Goal: Task Accomplishment & Management: Manage account settings

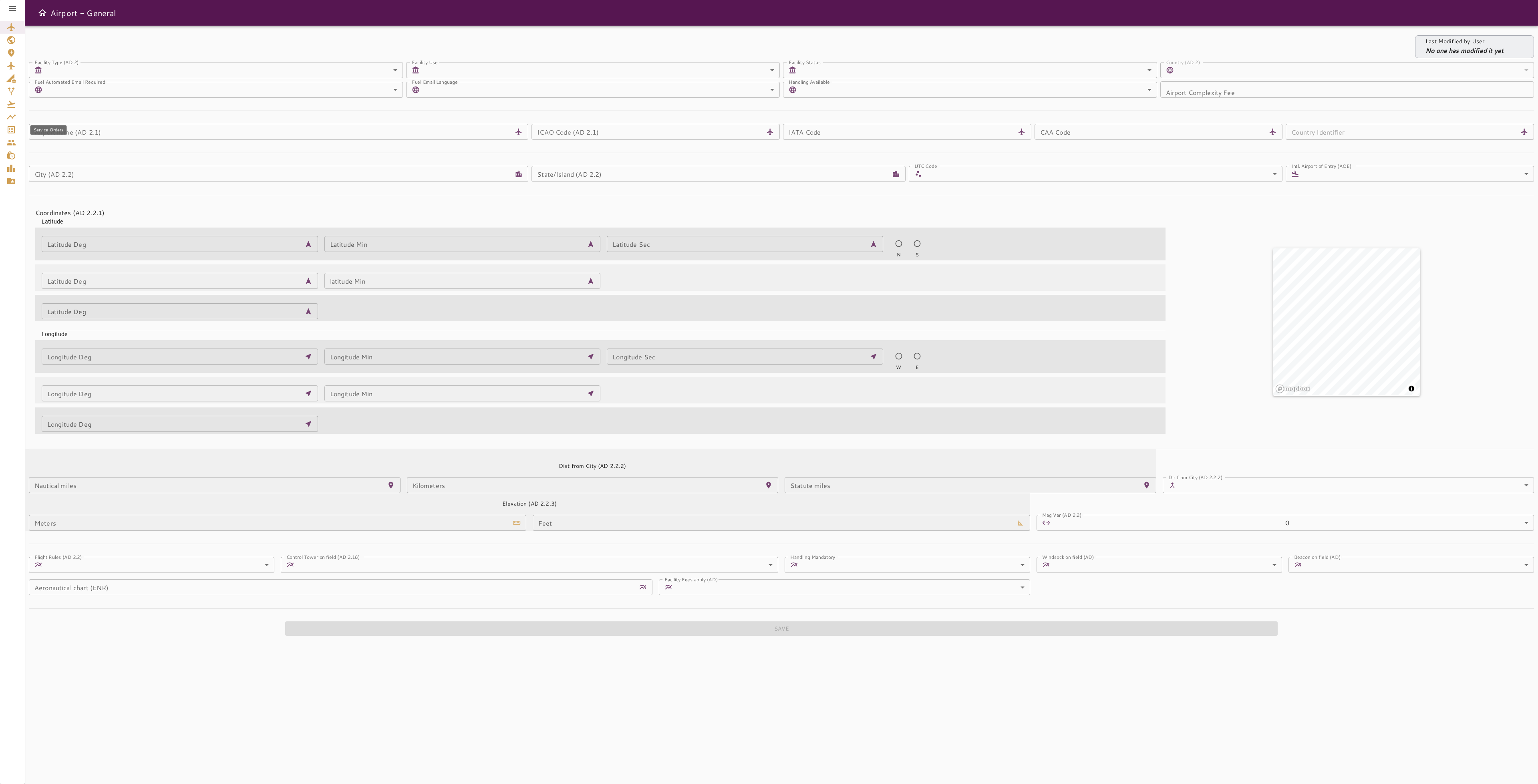
click at [13, 129] on icon "Service Orders" at bounding box center [11, 130] width 10 height 10
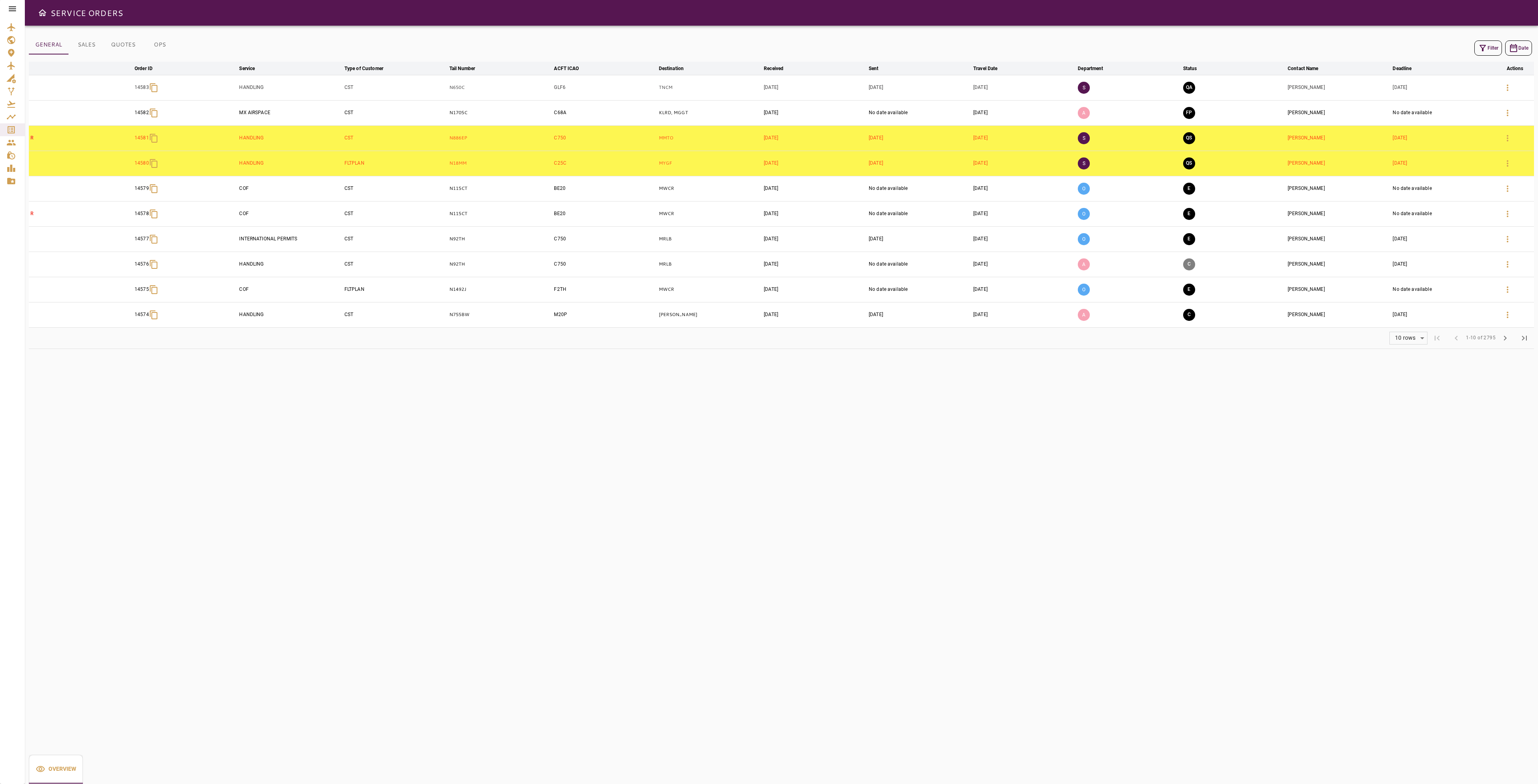
click at [1476, 42] on button "Filter" at bounding box center [1488, 48] width 27 height 15
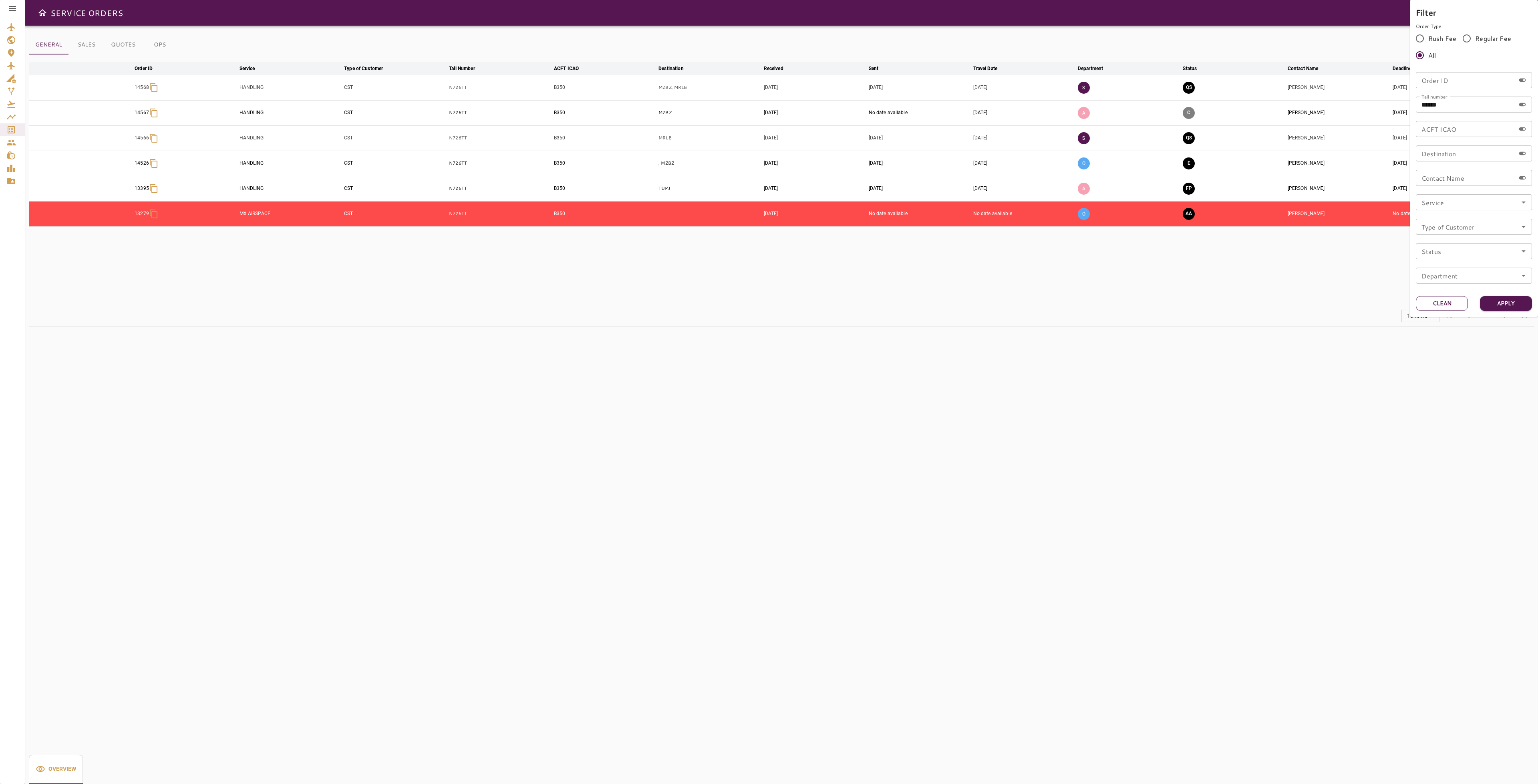
click at [1426, 306] on button "Clean" at bounding box center [1442, 304] width 52 height 15
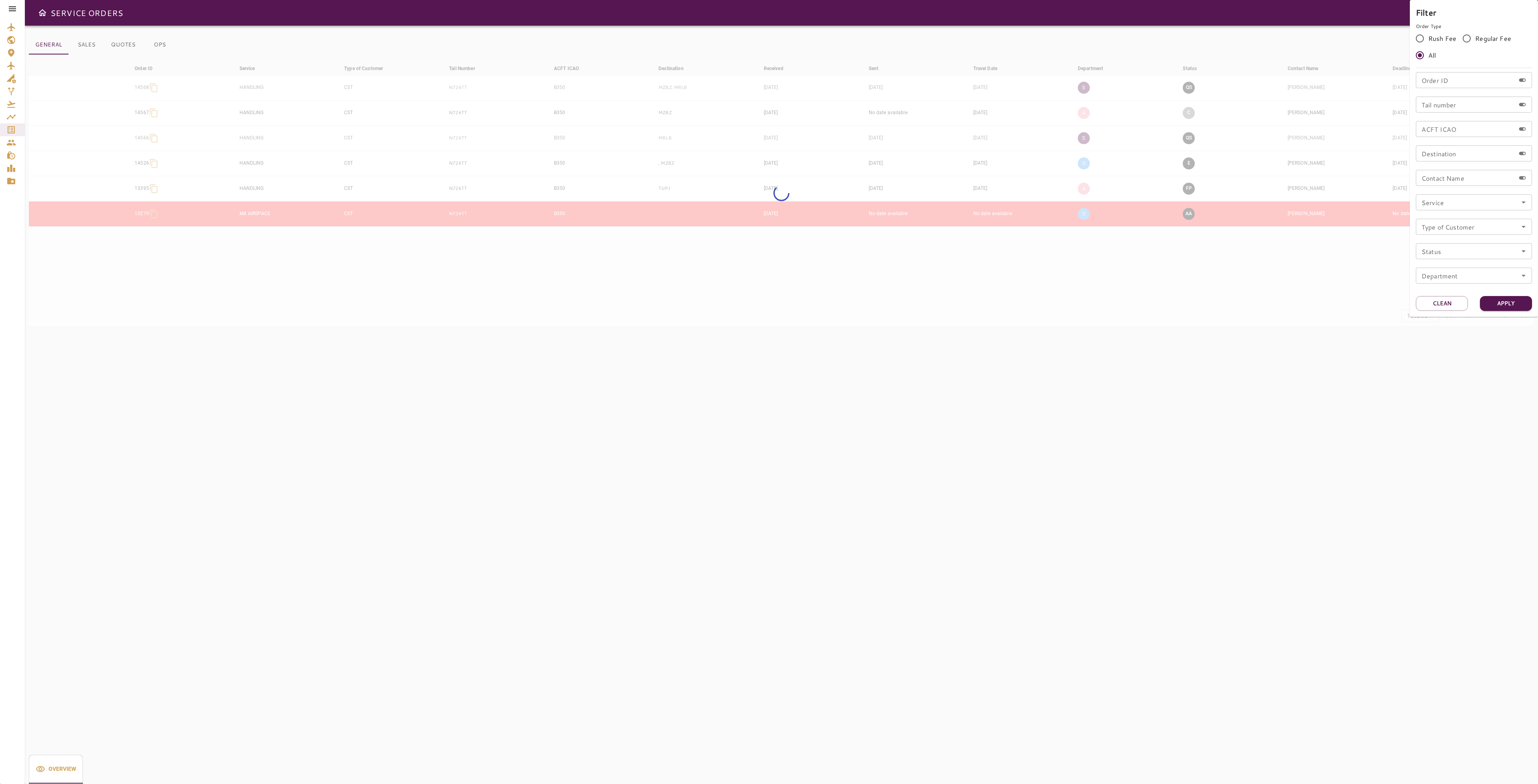
click at [1469, 108] on input "Tail number" at bounding box center [1466, 104] width 100 height 16
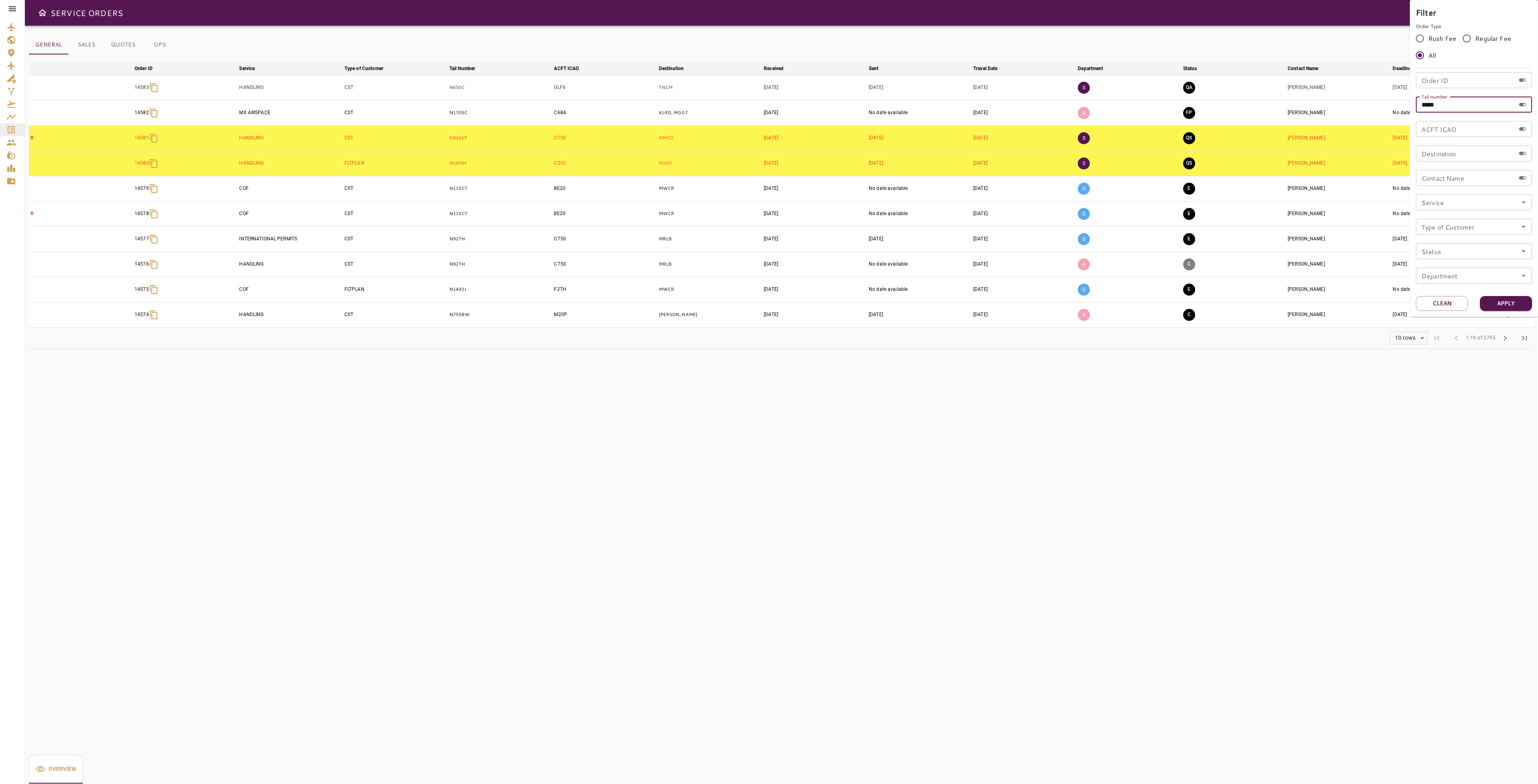
type input "*****"
click at [1503, 300] on button "Apply" at bounding box center [1506, 304] width 52 height 15
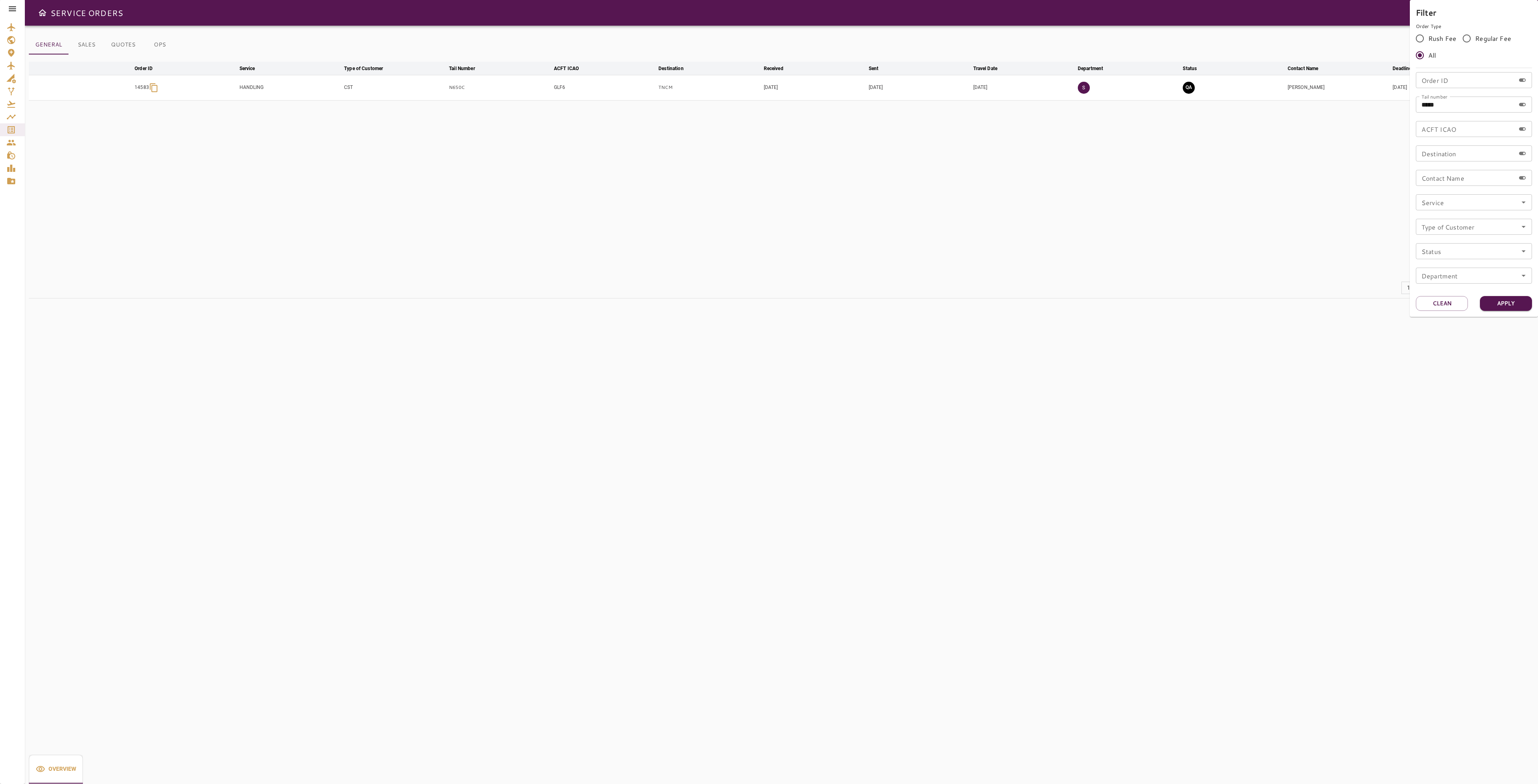
click at [1185, 216] on div at bounding box center [769, 392] width 1538 height 784
click at [1481, 50] on icon "button" at bounding box center [1483, 48] width 10 height 10
click at [1356, 223] on div at bounding box center [769, 392] width 1538 height 784
click at [1486, 47] on button "Filter" at bounding box center [1488, 48] width 27 height 15
click at [1511, 307] on button "Apply" at bounding box center [1506, 304] width 52 height 15
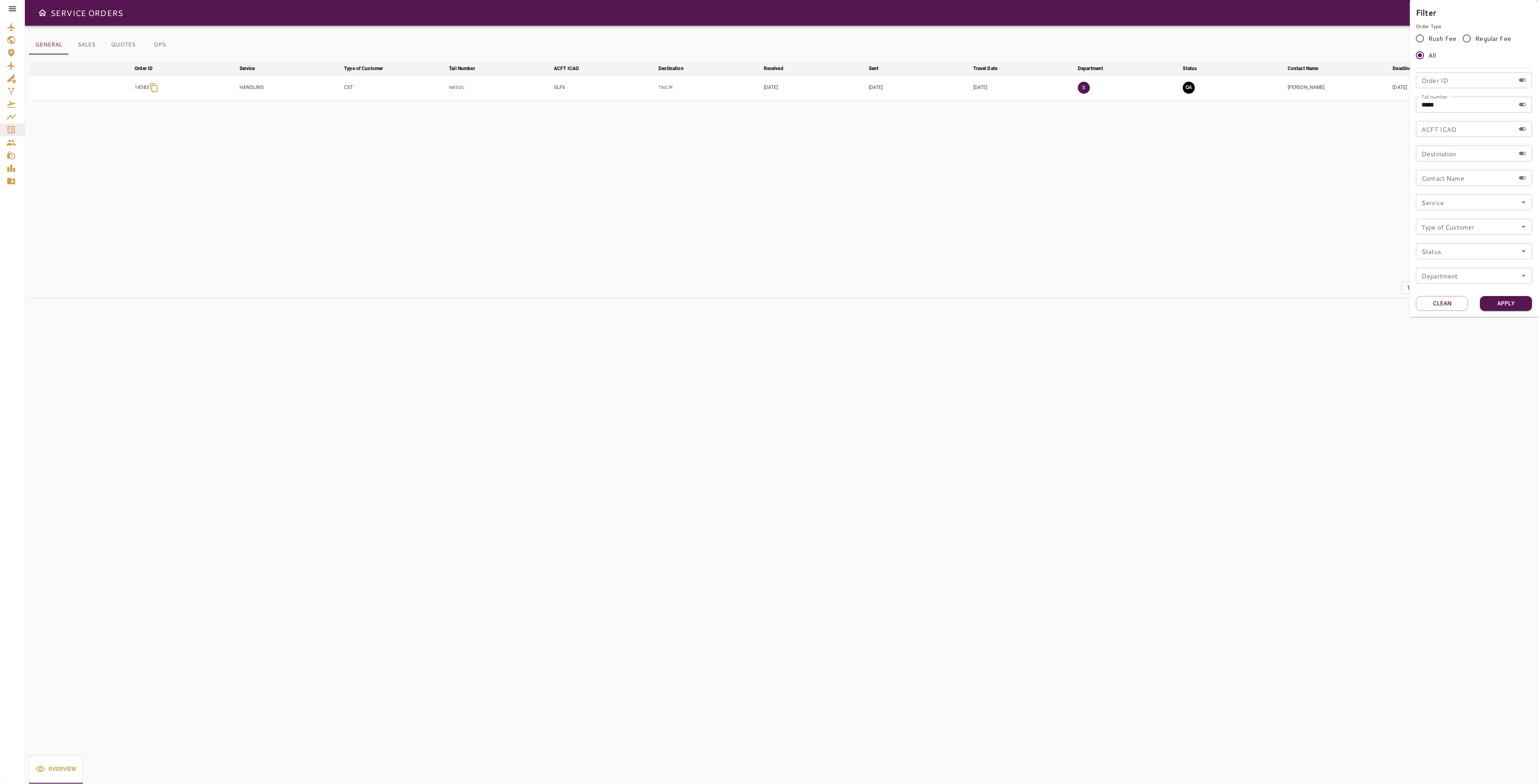
click at [1172, 246] on div at bounding box center [769, 392] width 1538 height 784
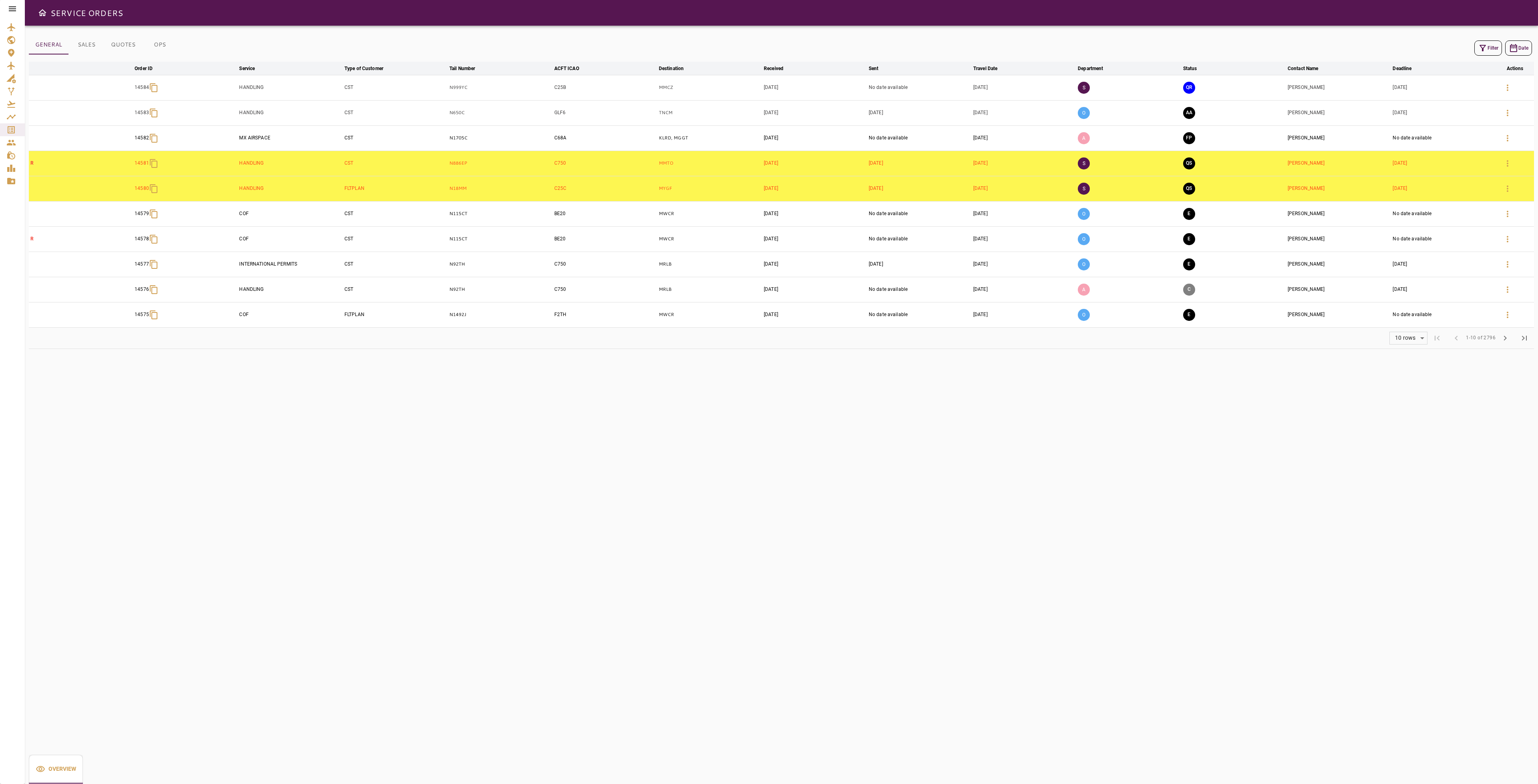
click at [1484, 47] on icon "button" at bounding box center [1483, 48] width 10 height 10
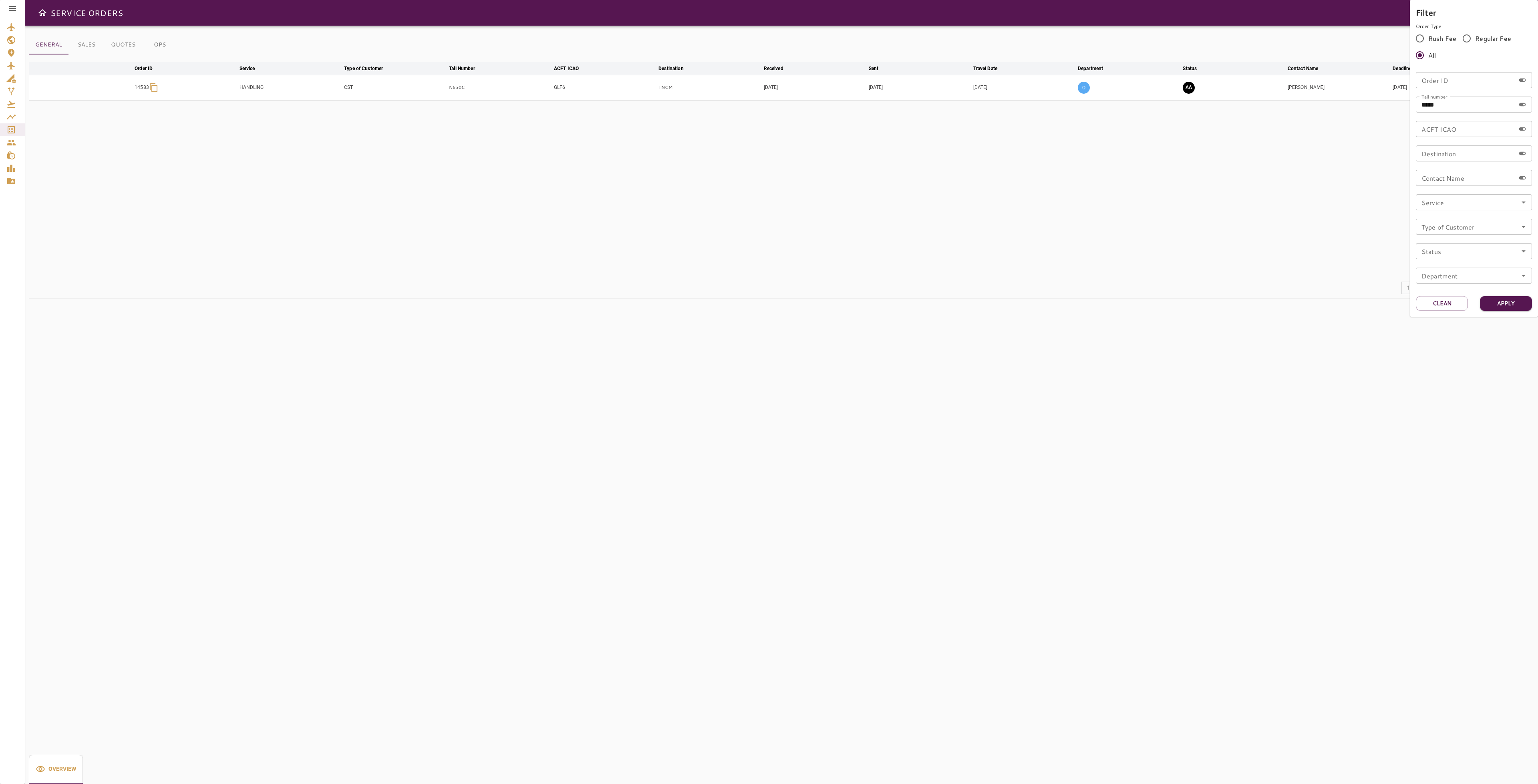
click at [1022, 238] on div at bounding box center [769, 392] width 1538 height 784
click at [1187, 86] on button "AA" at bounding box center [1189, 88] width 12 height 12
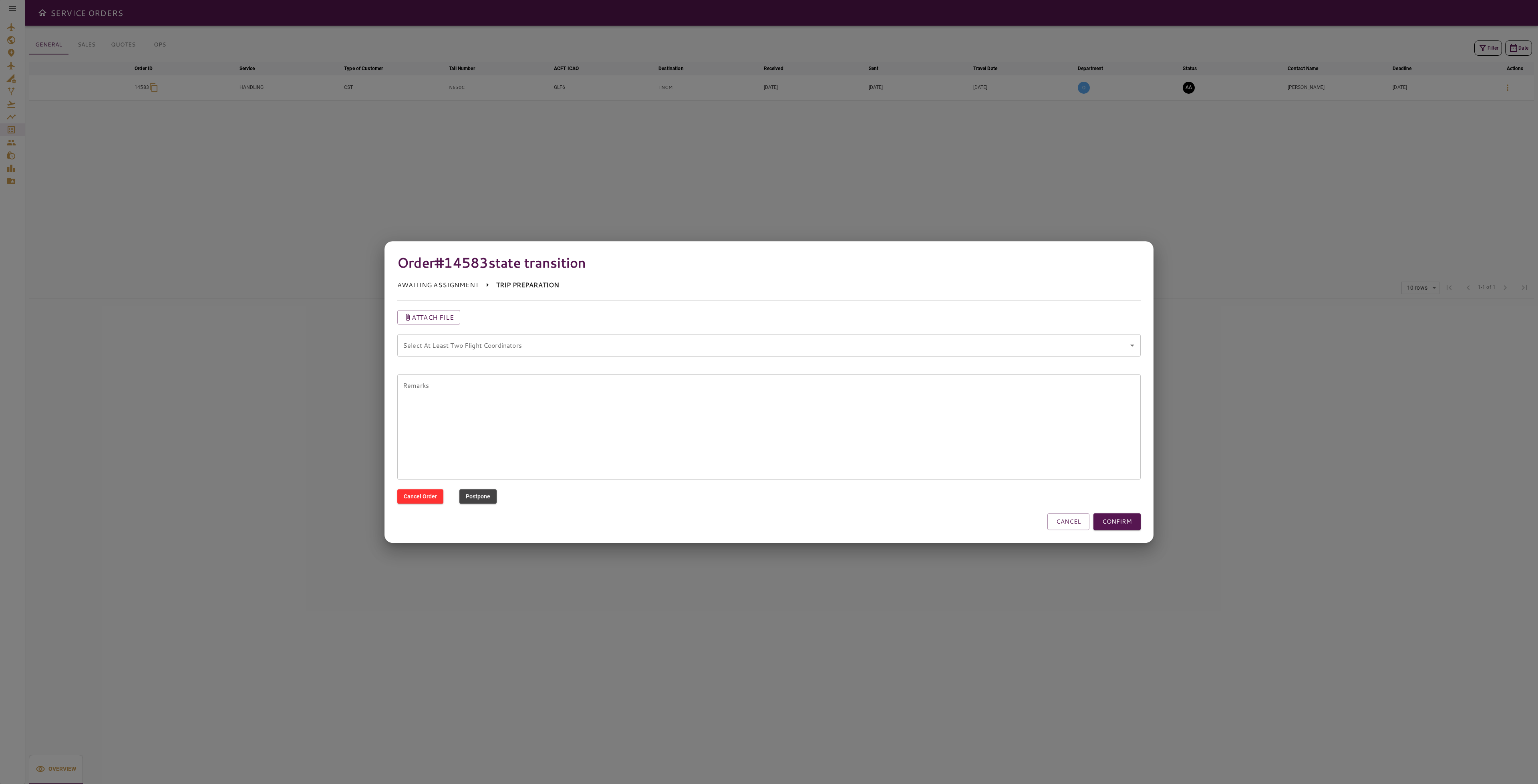
click at [717, 353] on div "Select At Least Two Flight Coordinators" at bounding box center [768, 345] width 743 height 23
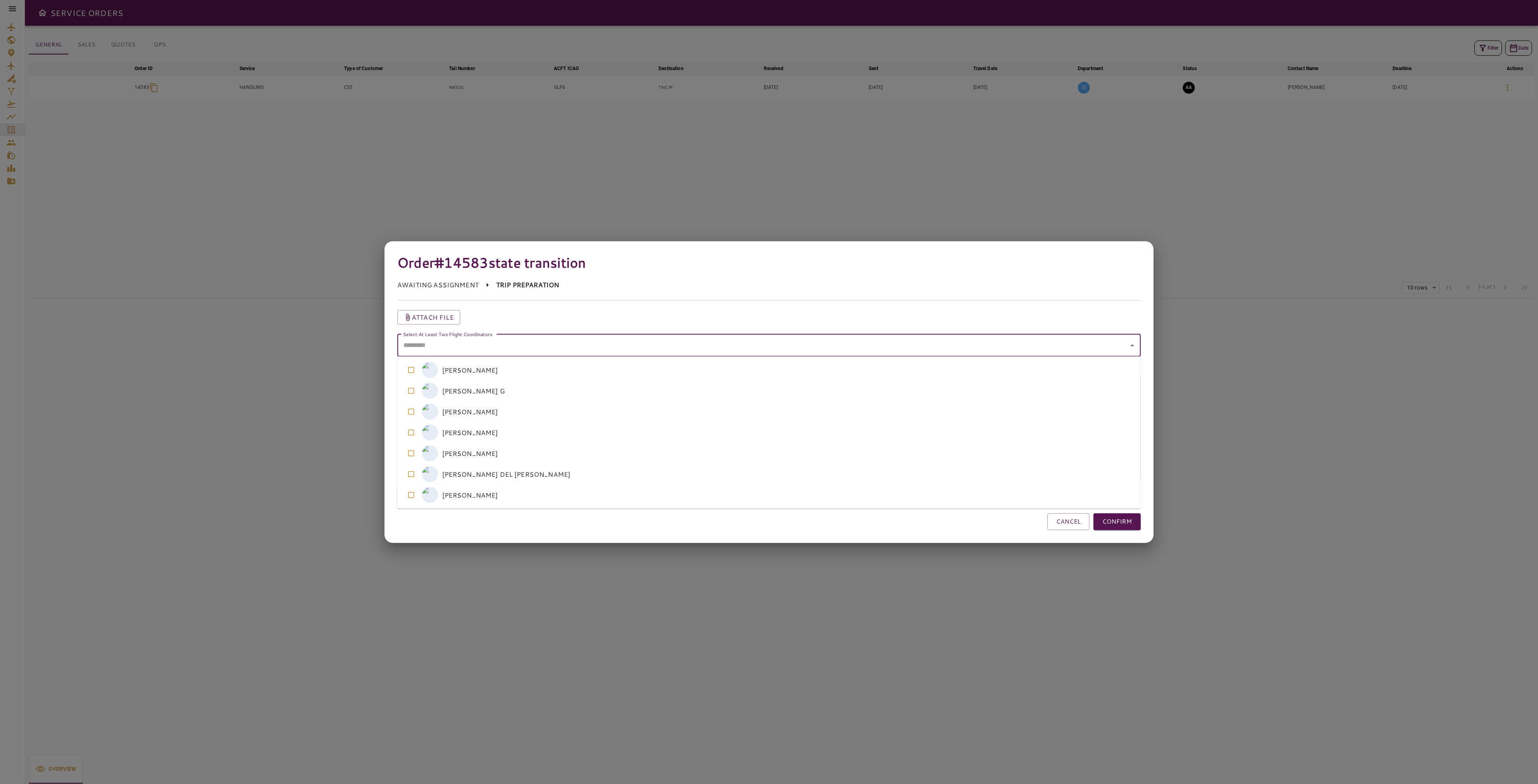
click at [736, 347] on coordinators "Select At Least Two Flight Coordinators" at bounding box center [763, 345] width 724 height 15
click at [497, 475] on coordinators-option-5 "A [PERSON_NAME] DEL [PERSON_NAME]" at bounding box center [768, 474] width 743 height 21
click at [475, 414] on coordinators-option-2 "M [PERSON_NAME]" at bounding box center [768, 411] width 743 height 21
click at [468, 432] on coordinators-option-3 "M [PERSON_NAME]" at bounding box center [768, 433] width 743 height 21
click at [1129, 523] on button "CONFIRM" at bounding box center [1116, 521] width 47 height 17
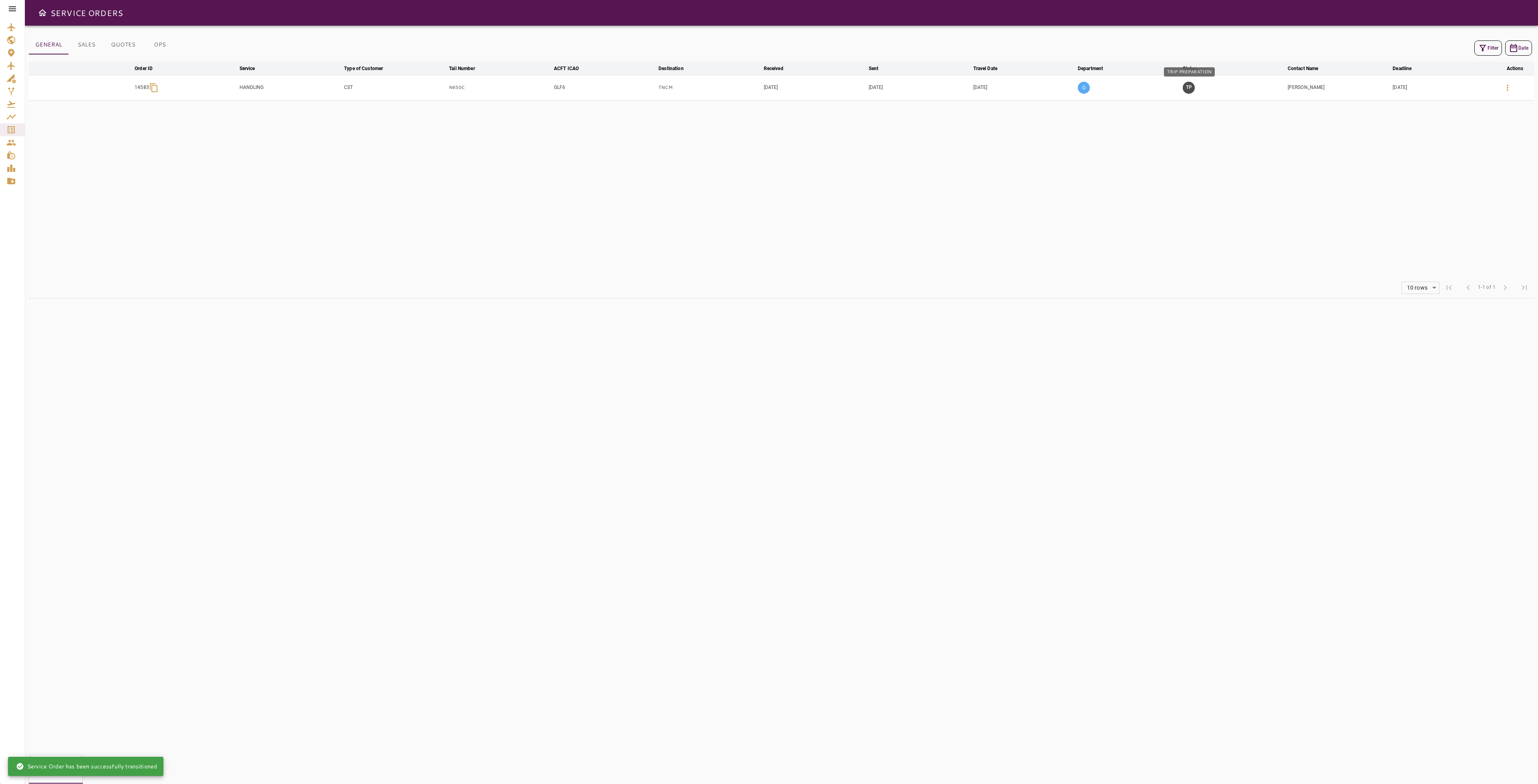
click at [1187, 90] on button "TP" at bounding box center [1189, 88] width 12 height 12
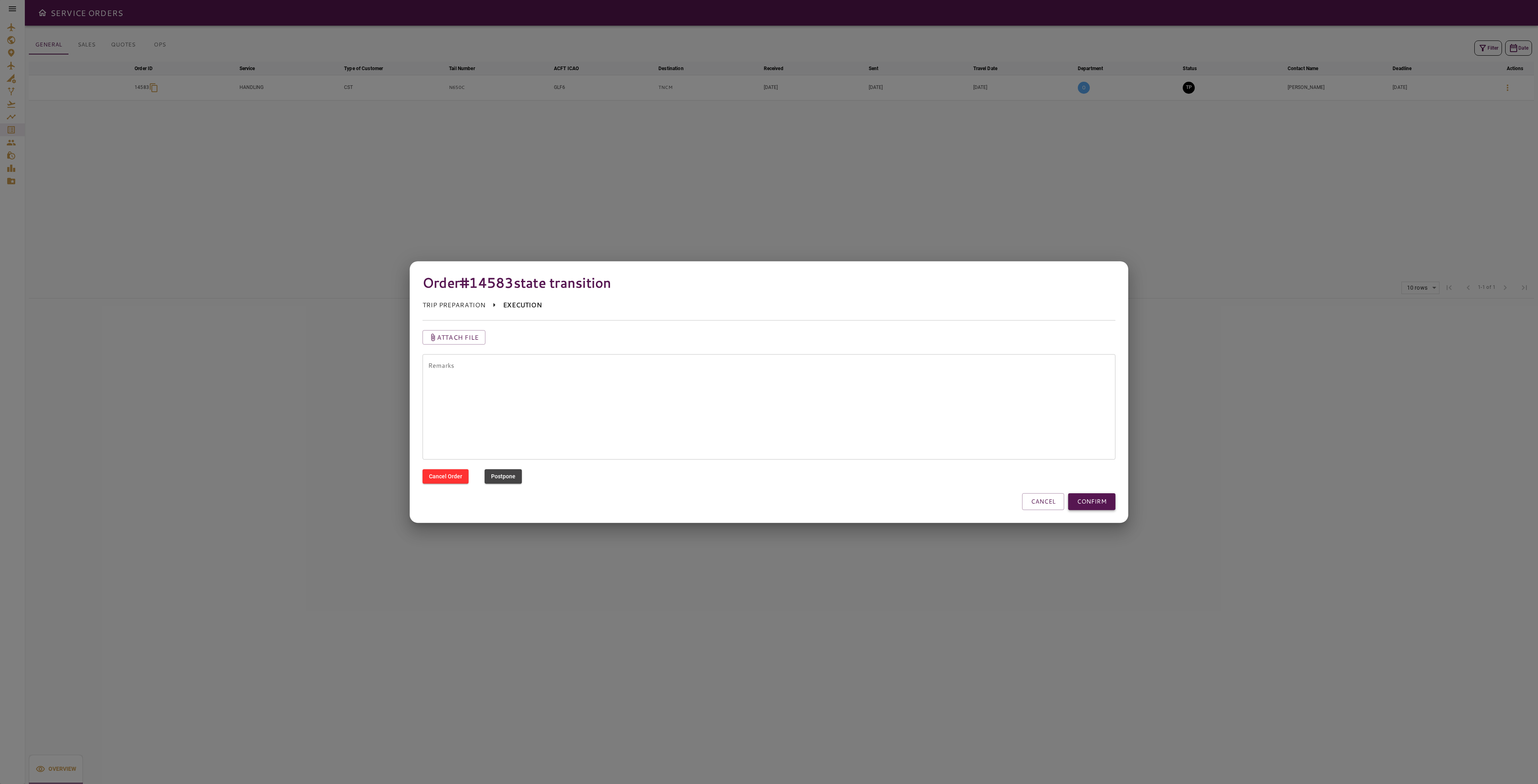
click at [1112, 504] on button "CONFIRM" at bounding box center [1091, 501] width 47 height 17
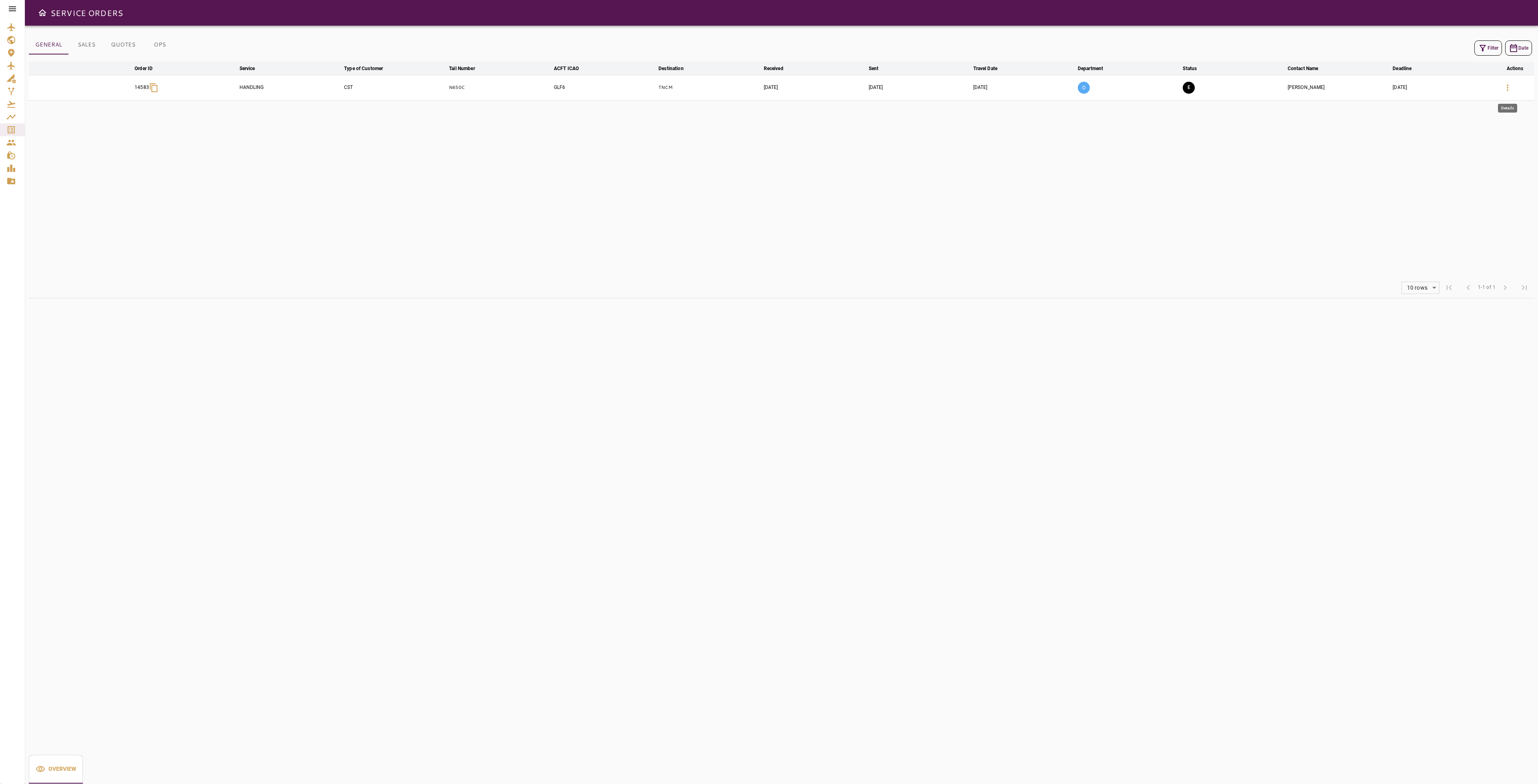
click at [1505, 89] on icon "button" at bounding box center [1507, 87] width 10 height 10
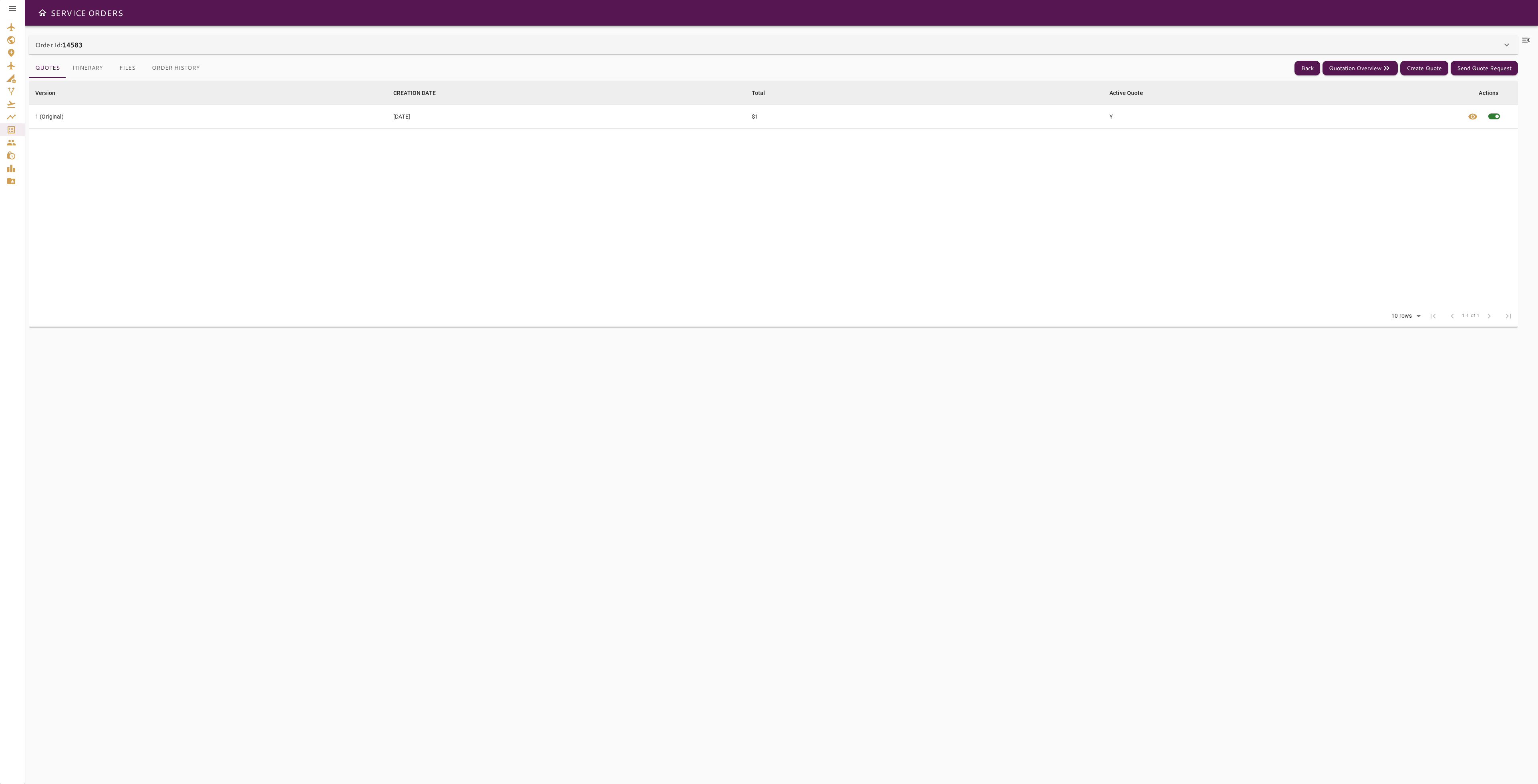
click at [1526, 42] on icon at bounding box center [1526, 40] width 10 height 10
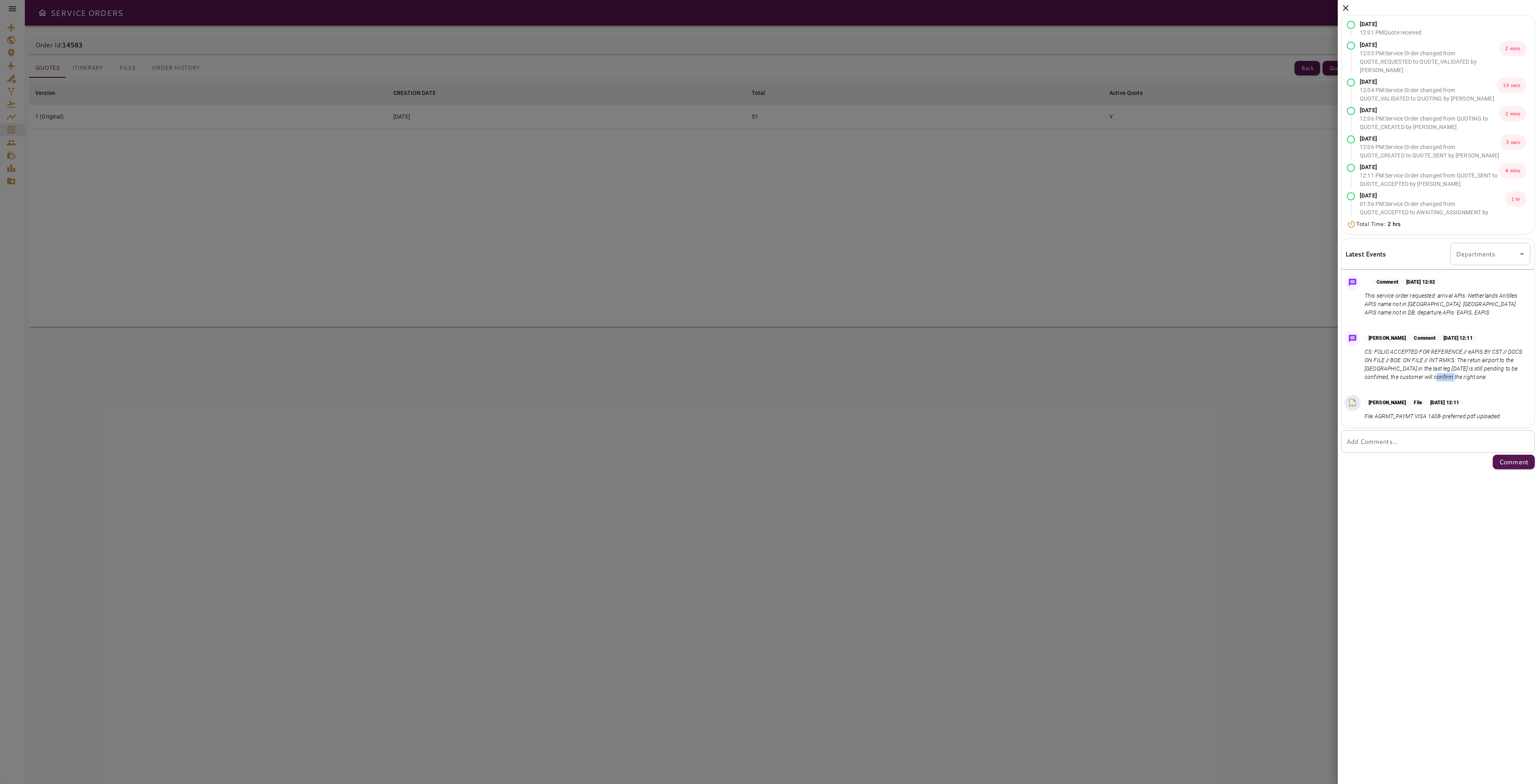
drag, startPoint x: 1432, startPoint y: 377, endPoint x: 1410, endPoint y: 388, distance: 24.6
click at [1410, 388] on div "[PERSON_NAME] Comment [DATE] 12:11 CS: FOLIO ACCEPTED FOR REFERENCE // eAPIS BY…" at bounding box center [1438, 358] width 193 height 61
click at [1427, 376] on p "CS: FOLIO ACCEPTED FOR REFERENCE // eAPIS BY CST // DOCS: ON FILE // BOE: ON FI…" at bounding box center [1446, 364] width 162 height 33
drag, startPoint x: 1427, startPoint y: 377, endPoint x: 1434, endPoint y: 357, distance: 21.2
click at [1434, 357] on p "CS: FOLIO ACCEPTED FOR REFERENCE // eAPIS BY CST // DOCS: ON FILE // BOE: ON FI…" at bounding box center [1446, 364] width 162 height 33
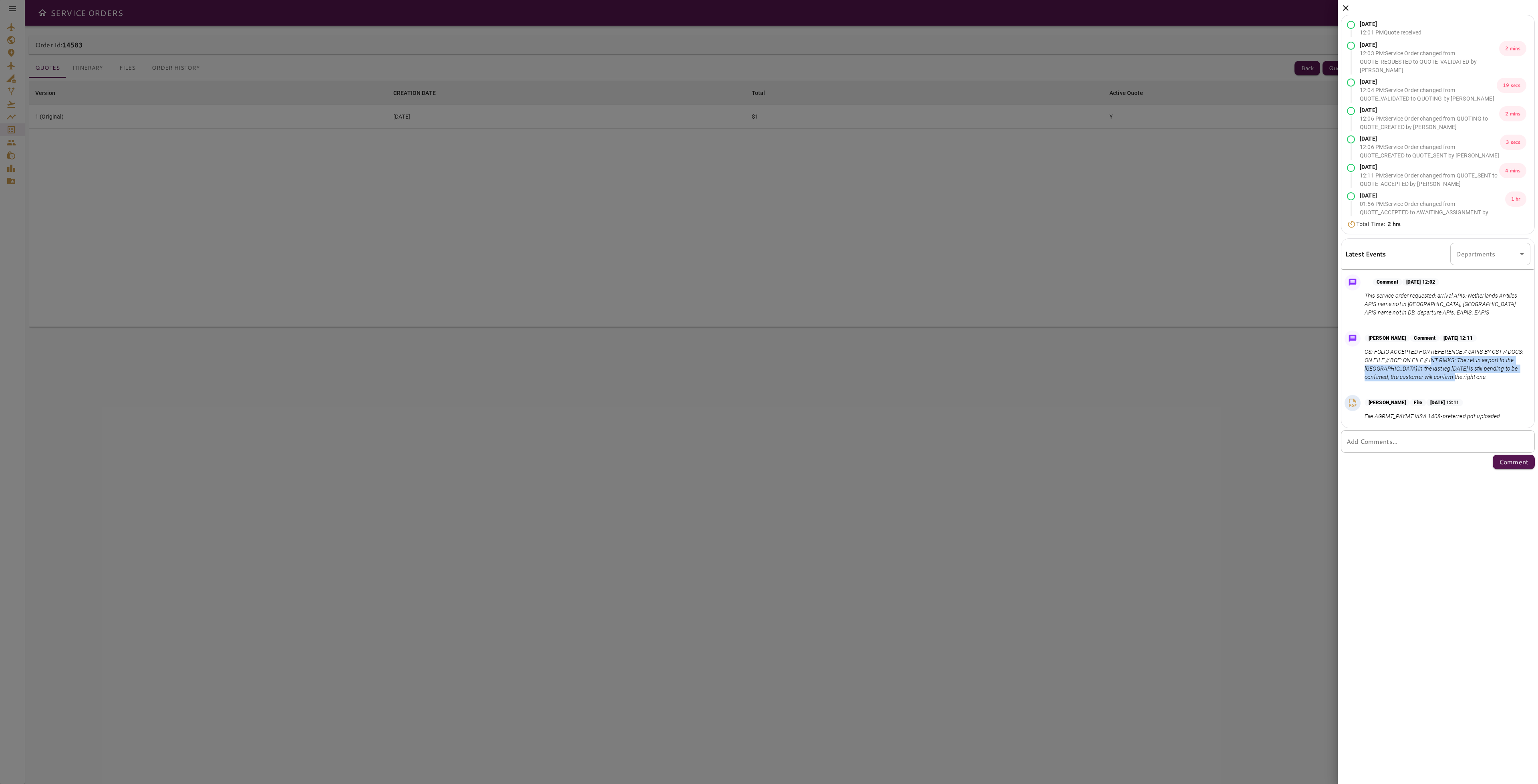
click at [1457, 377] on p "CS: FOLIO ACCEPTED FOR REFERENCE // eAPIS BY CST // DOCS: ON FILE // BOE: ON FI…" at bounding box center [1446, 364] width 162 height 33
click at [1437, 366] on p "CS: FOLIO ACCEPTED FOR REFERENCE // eAPIS BY CST // DOCS: ON FILE // BOE: ON FI…" at bounding box center [1446, 364] width 162 height 33
drag, startPoint x: 1430, startPoint y: 360, endPoint x: 1450, endPoint y: 375, distance: 25.0
click at [1450, 375] on p "CS: FOLIO ACCEPTED FOR REFERENCE // eAPIS BY CST // DOCS: ON FILE // BOE: ON FI…" at bounding box center [1446, 364] width 162 height 33
drag, startPoint x: 1468, startPoint y: 351, endPoint x: 1501, endPoint y: 355, distance: 33.2
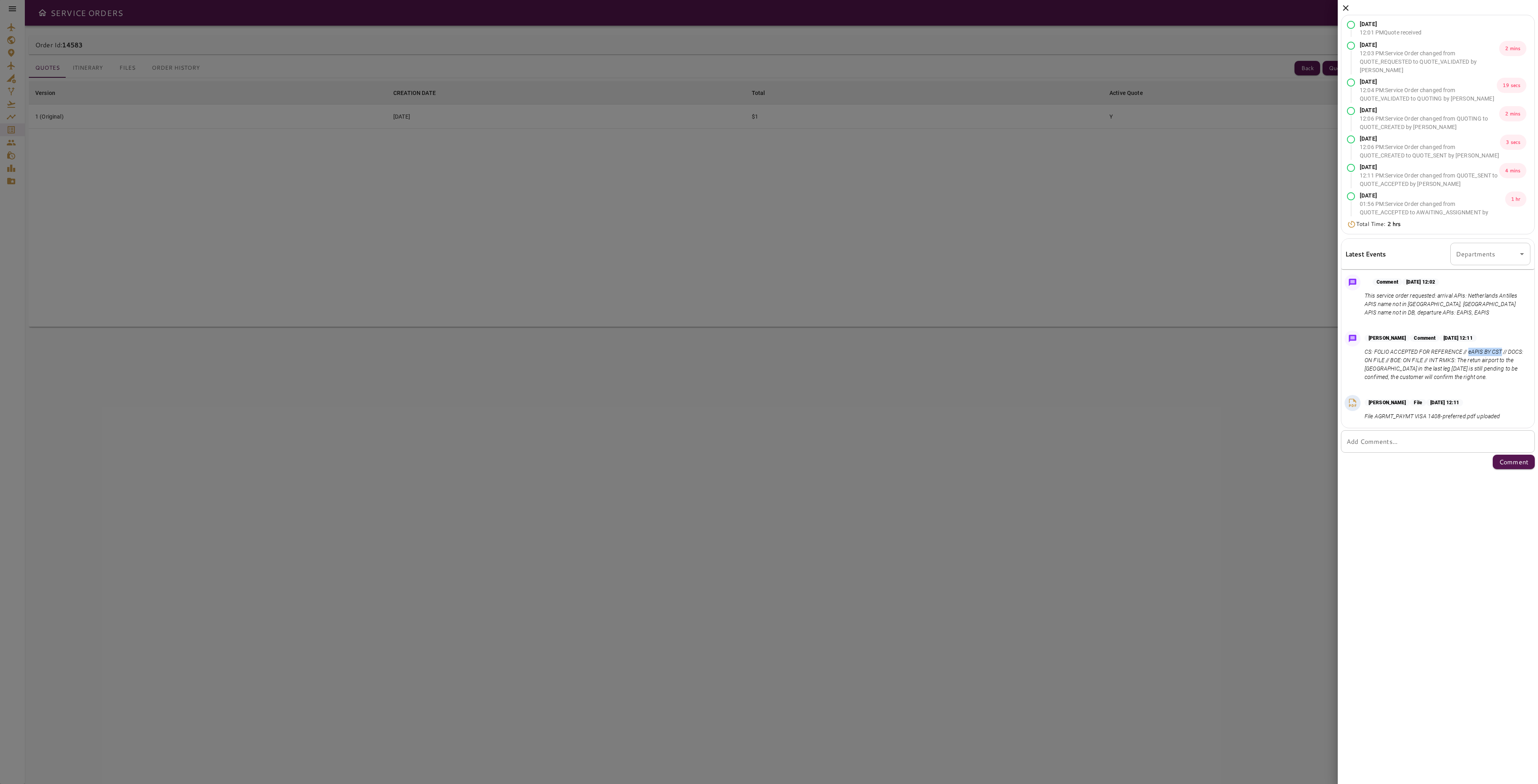
click at [1501, 355] on p "CS: FOLIO ACCEPTED FOR REFERENCE // eAPIS BY CST // DOCS: ON FILE // BOE: ON FI…" at bounding box center [1446, 364] width 162 height 33
copy p "eAPIS BY CST"
click at [1345, 8] on icon at bounding box center [1346, 8] width 5 height 5
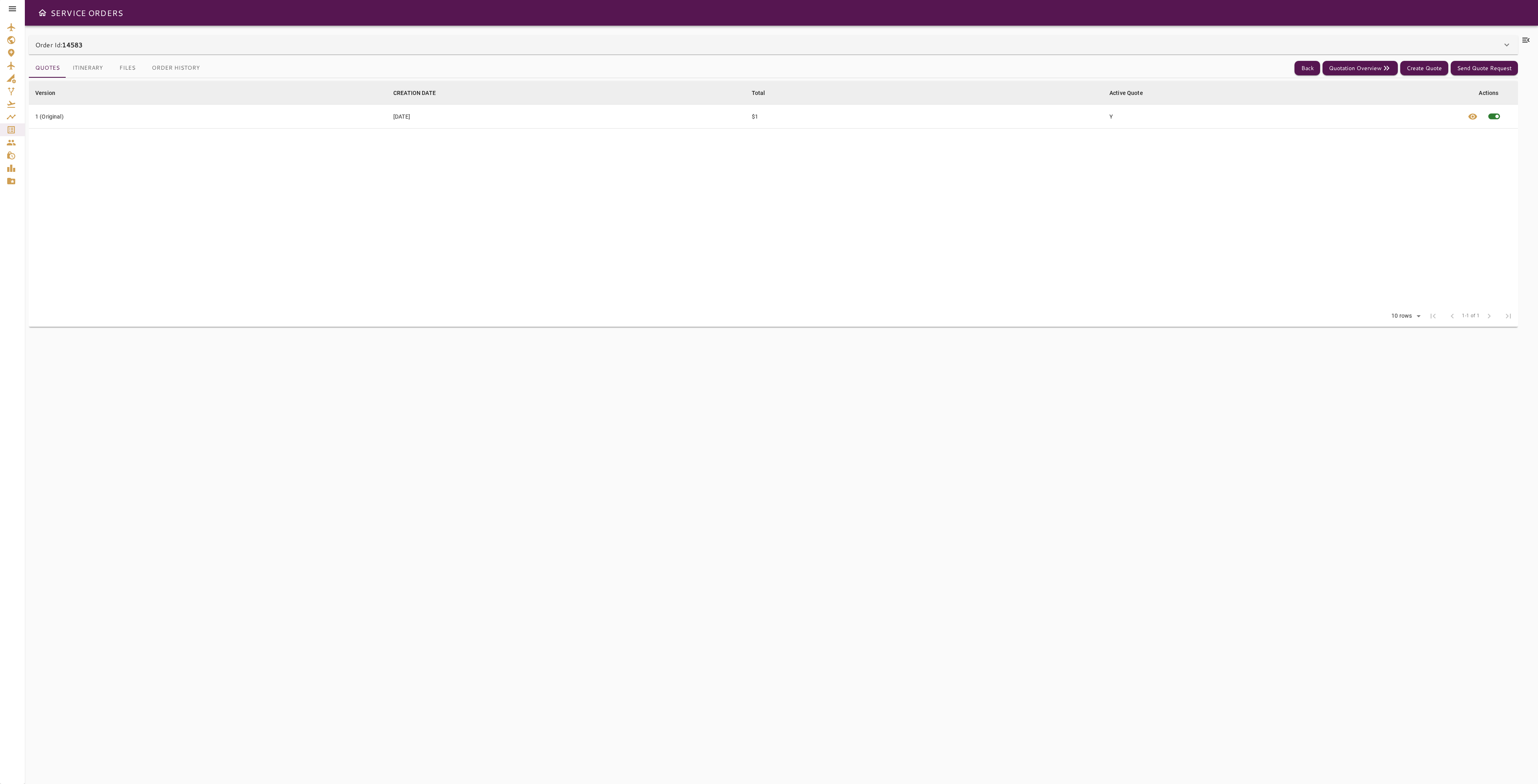
click at [94, 71] on button "Itinerary" at bounding box center [87, 68] width 43 height 19
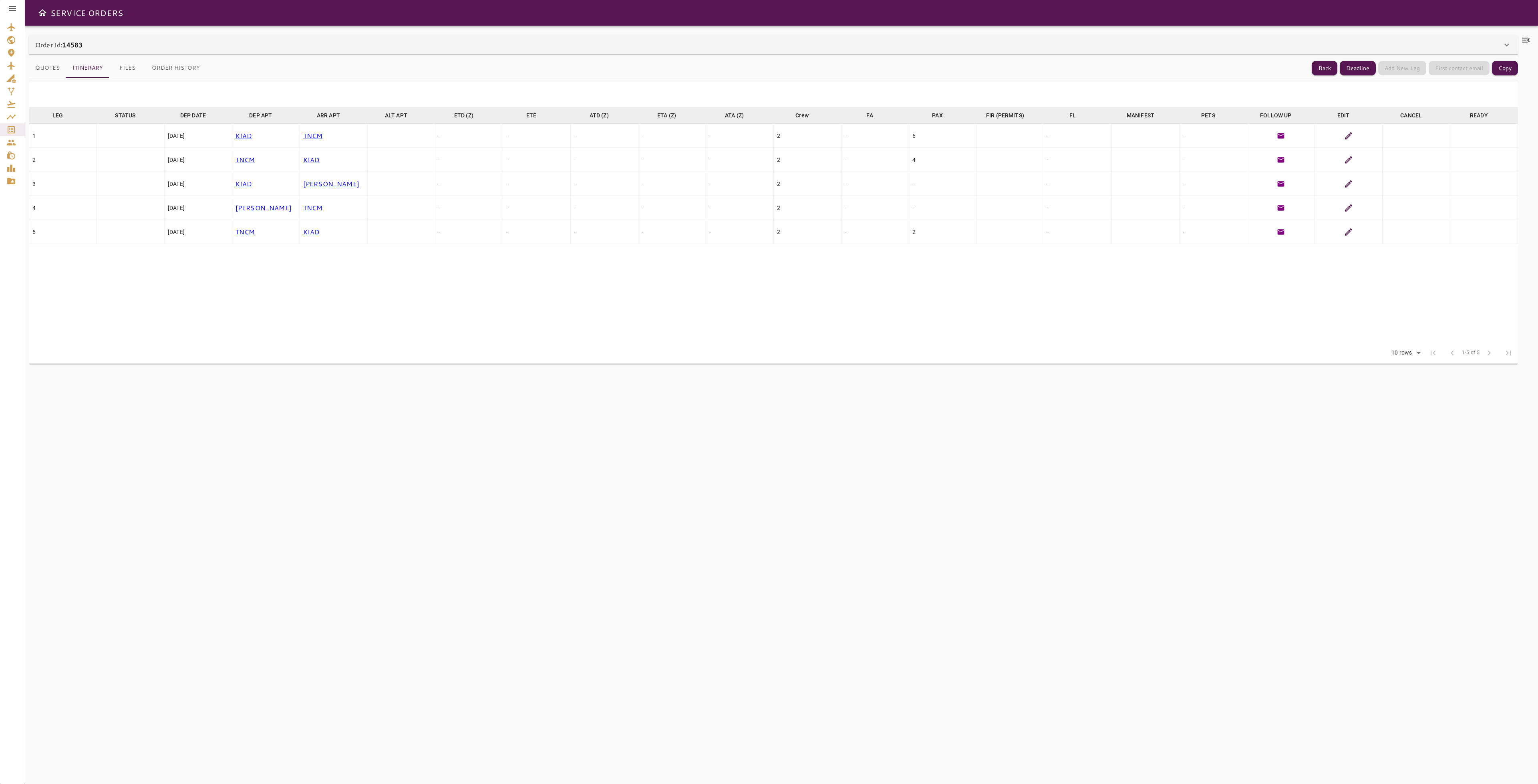
click at [46, 71] on button "Quotes" at bounding box center [47, 68] width 38 height 19
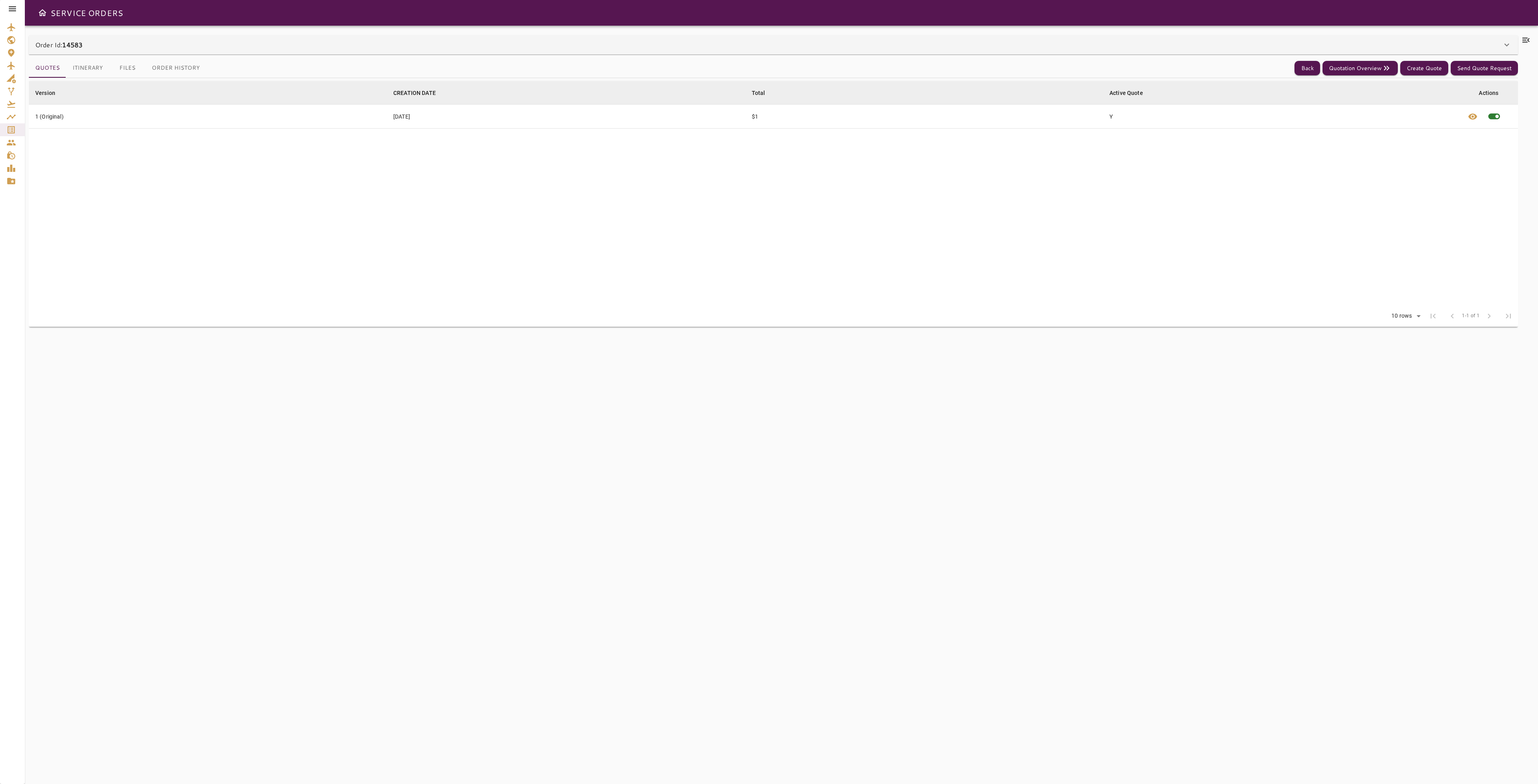
click at [83, 69] on button "Itinerary" at bounding box center [87, 68] width 43 height 19
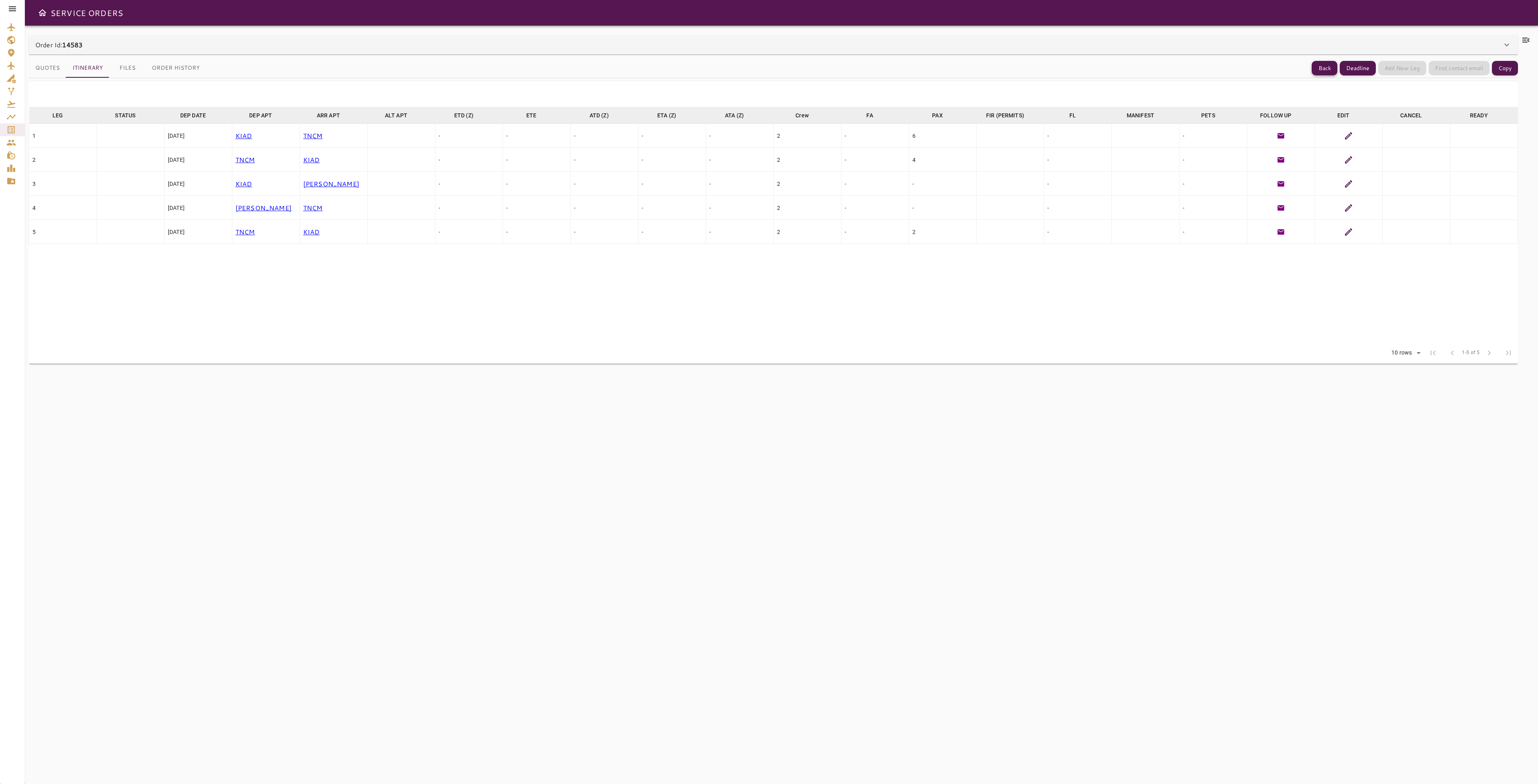
click at [1318, 69] on button "Back" at bounding box center [1324, 68] width 26 height 15
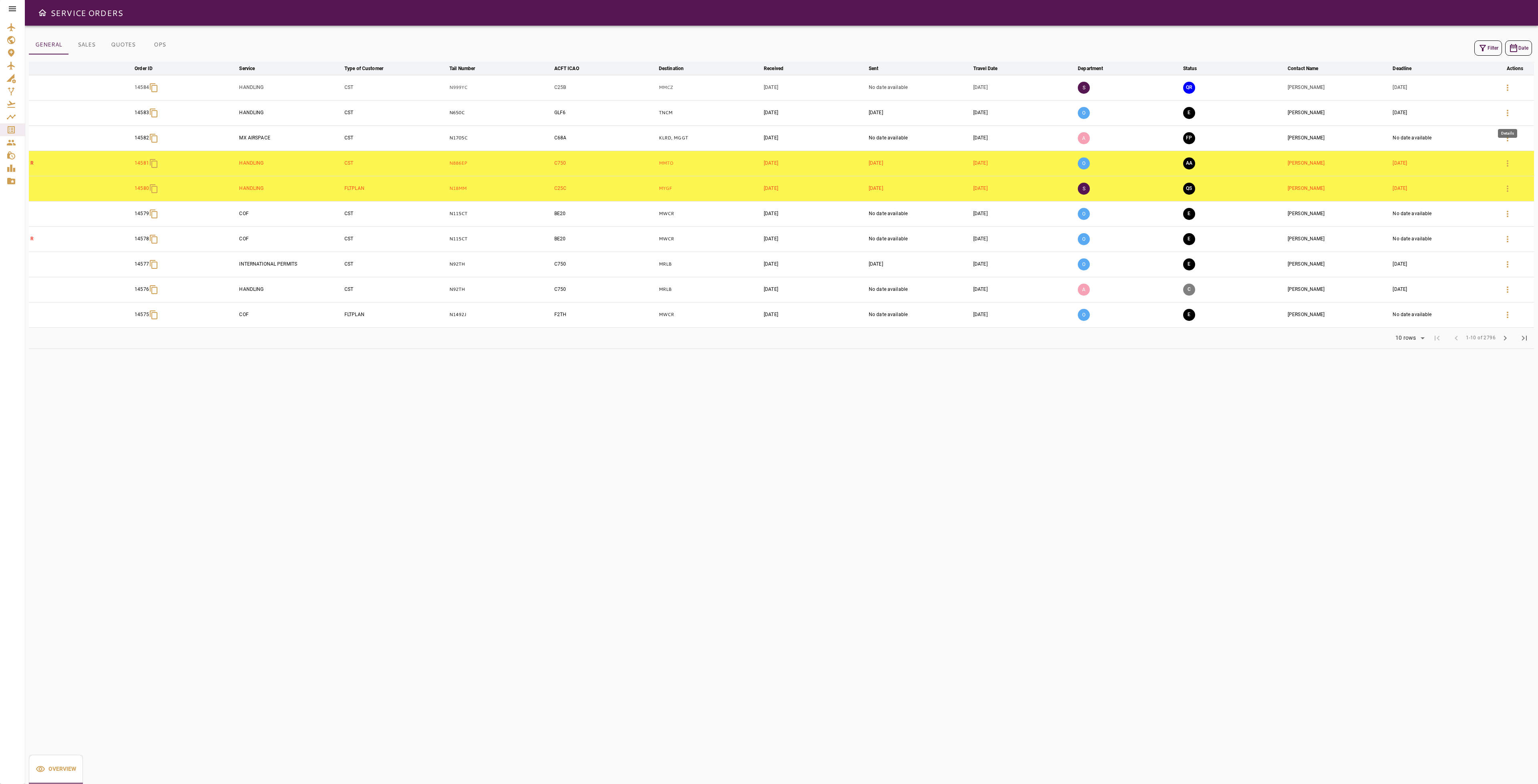
click at [1512, 115] on icon "button" at bounding box center [1507, 113] width 10 height 10
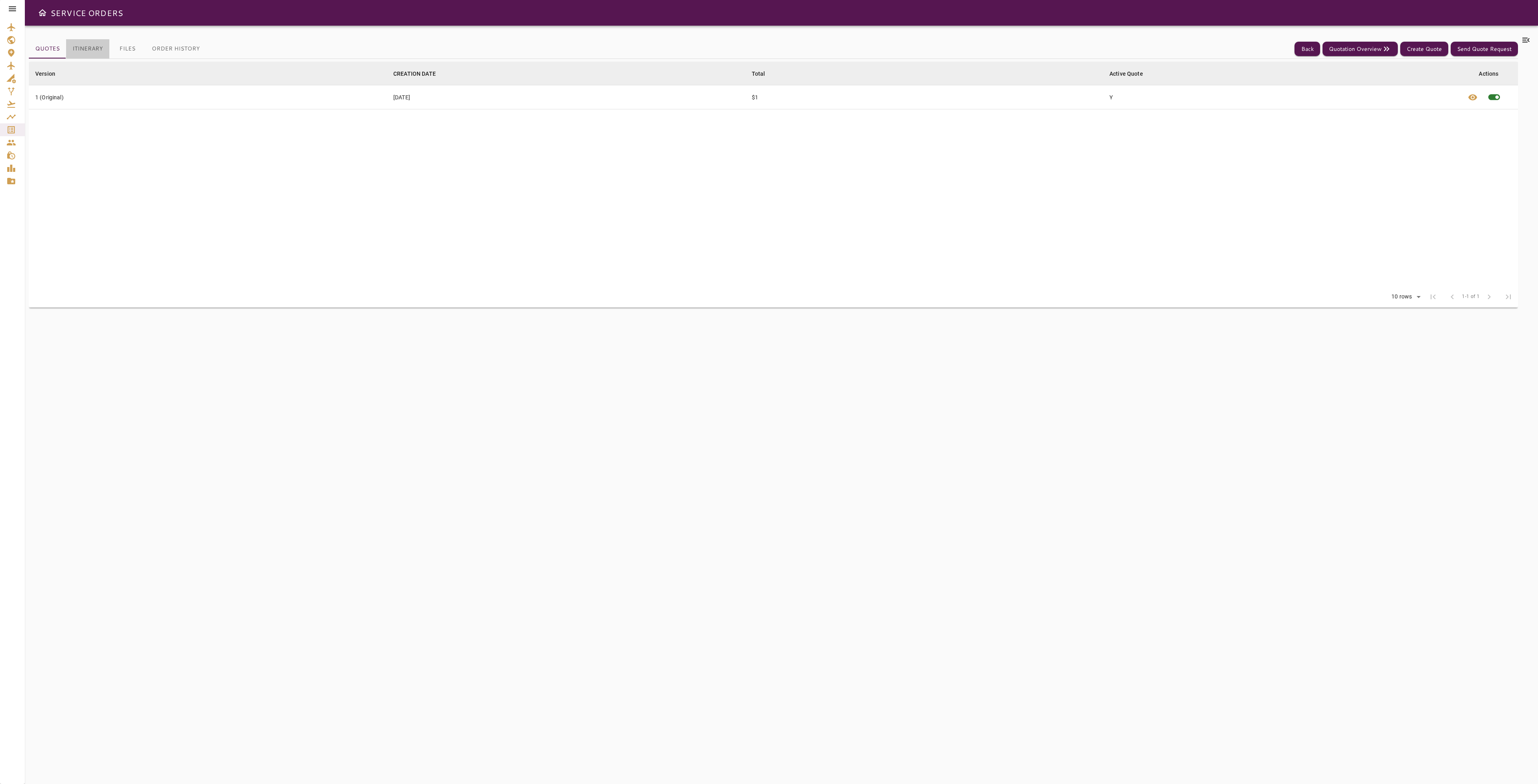
click at [87, 52] on button "Itinerary" at bounding box center [87, 49] width 43 height 19
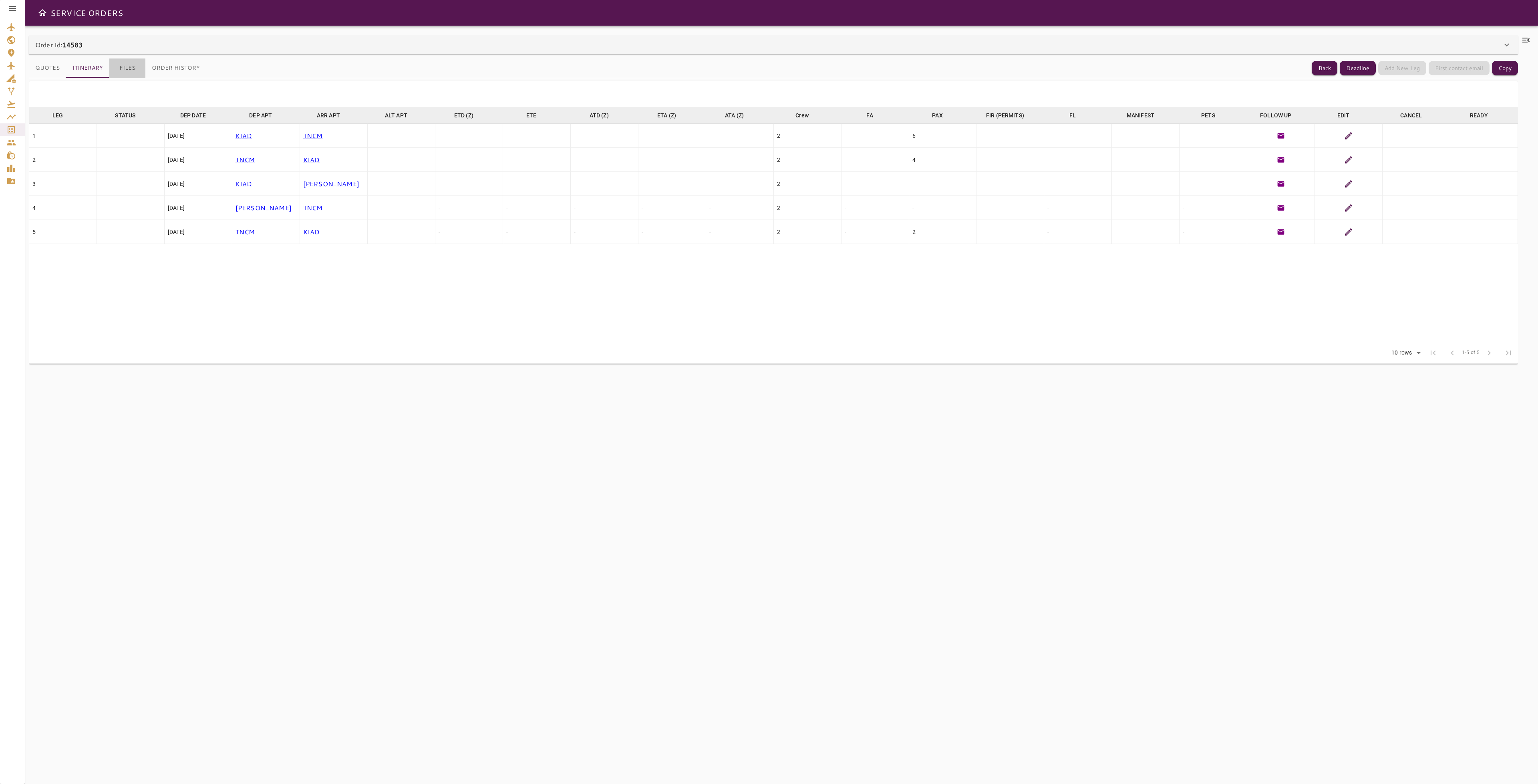
click at [131, 60] on button "Files" at bounding box center [127, 68] width 36 height 19
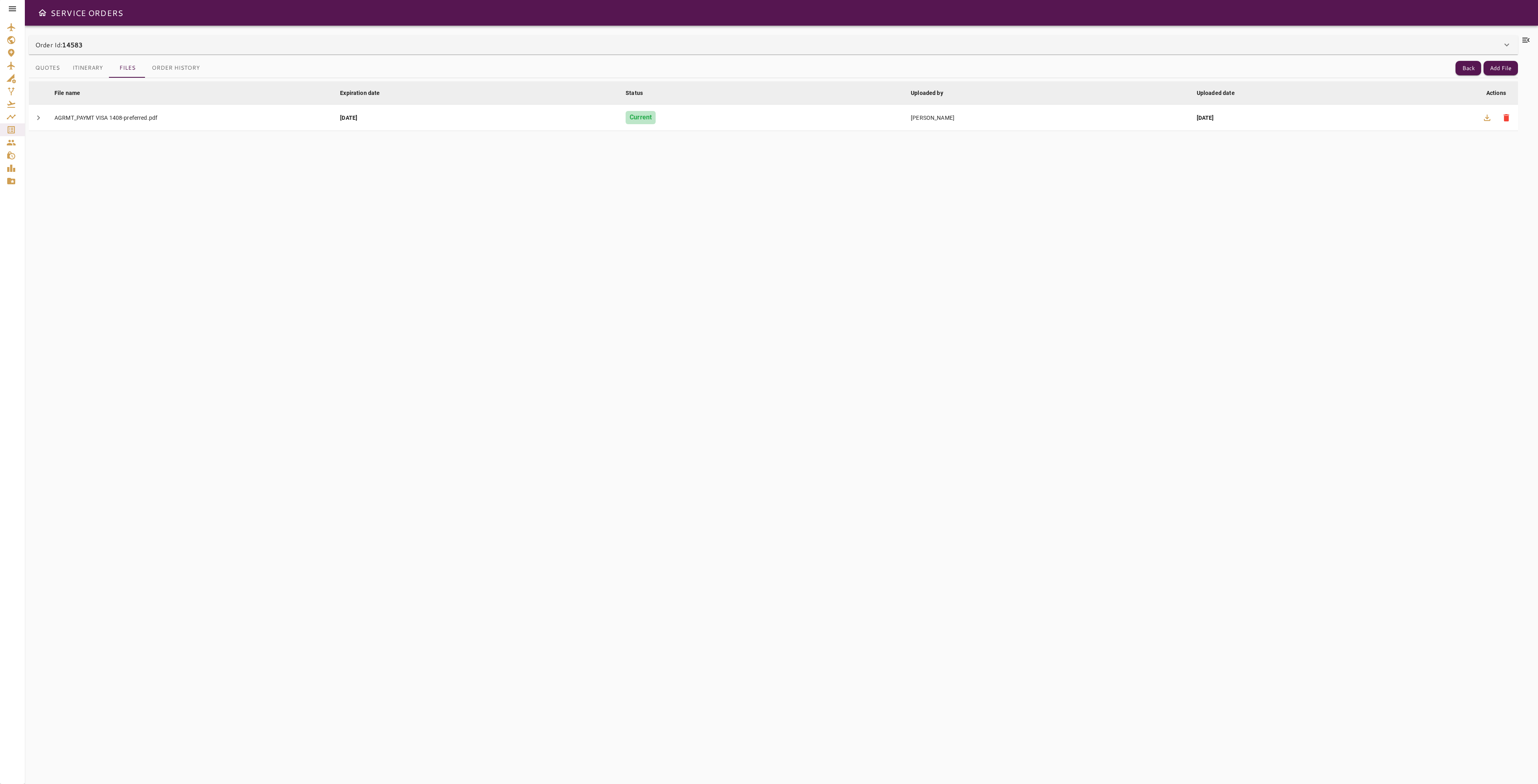
click at [86, 68] on button "Itinerary" at bounding box center [87, 68] width 43 height 19
